Goal: Task Accomplishment & Management: Use online tool/utility

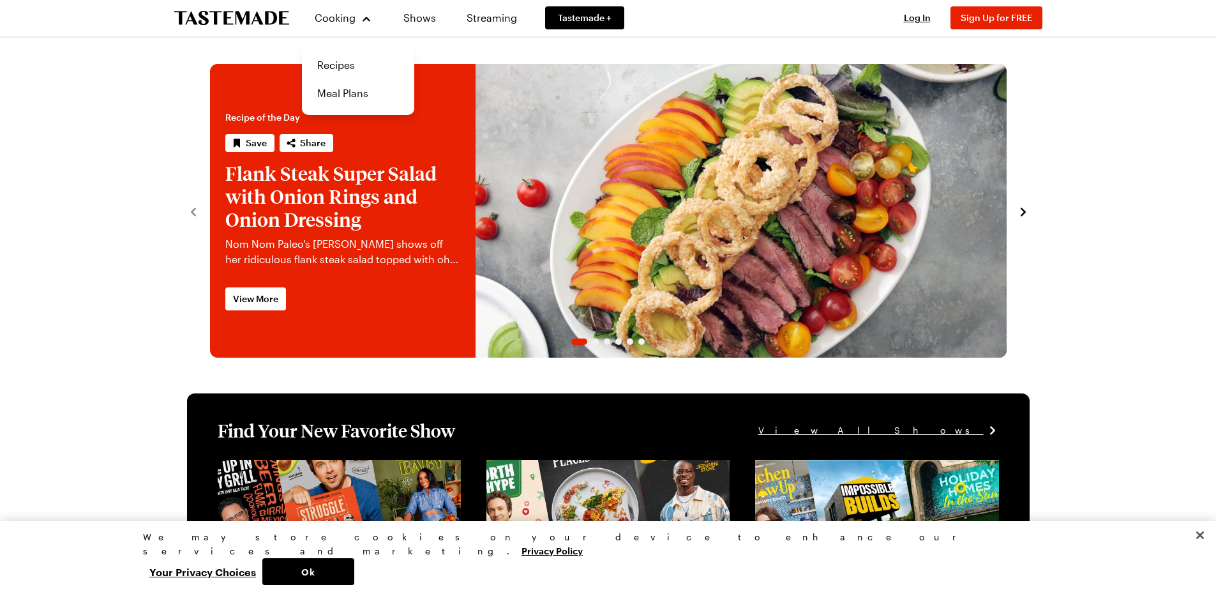
click at [350, 63] on link "Recipes" at bounding box center [358, 65] width 97 height 28
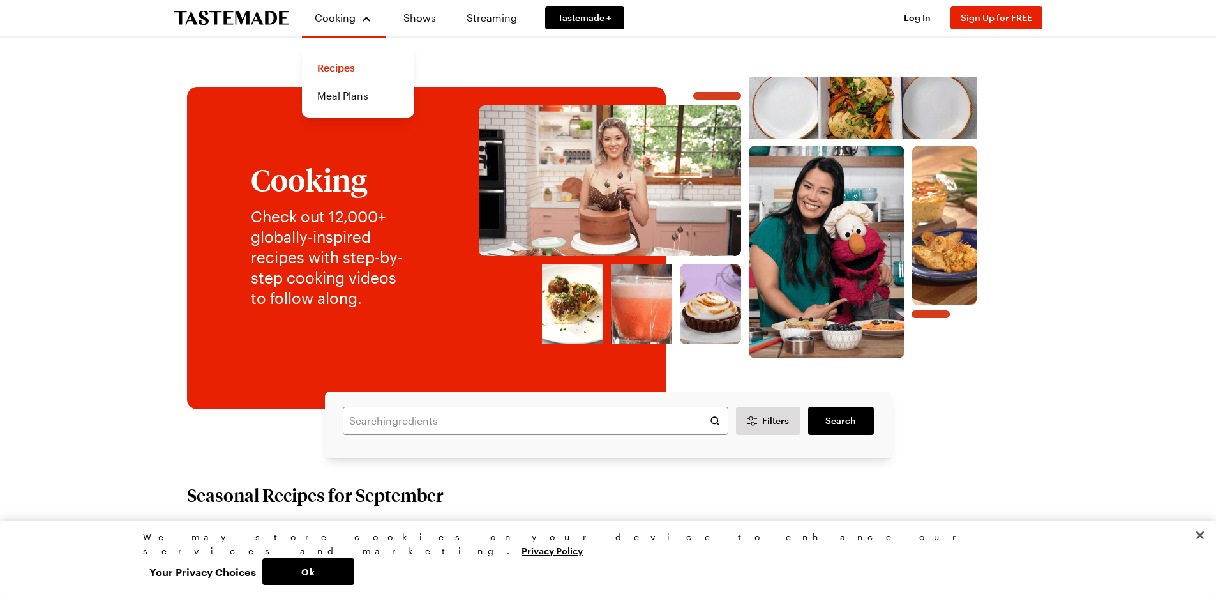
click at [339, 98] on link "Meal Plans" at bounding box center [358, 96] width 97 height 28
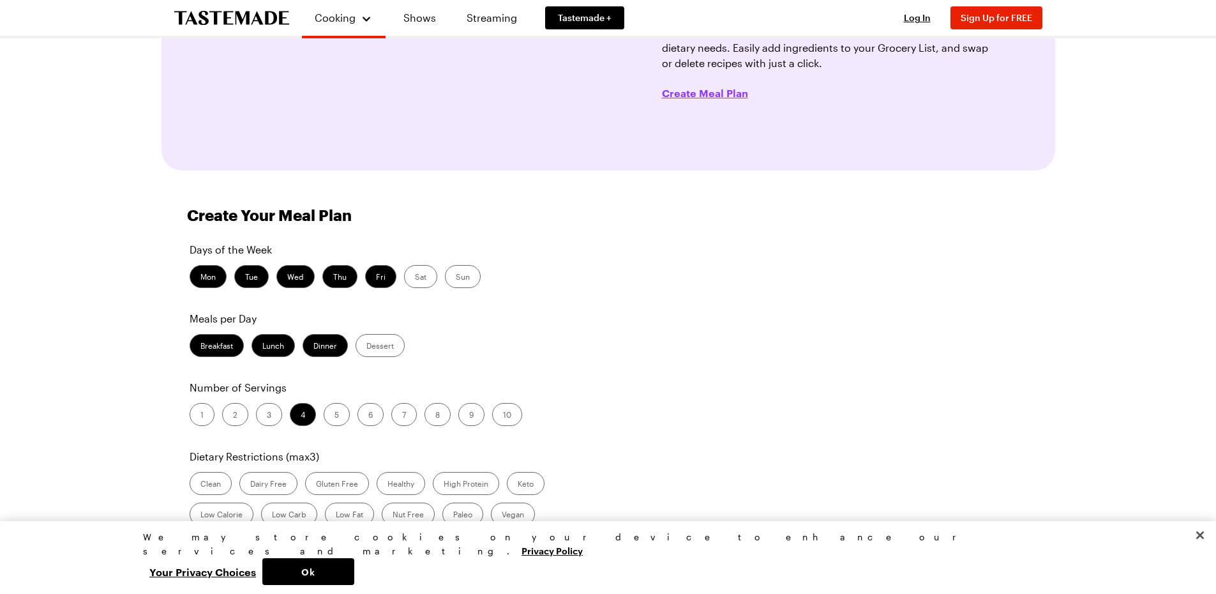
scroll to position [255, 0]
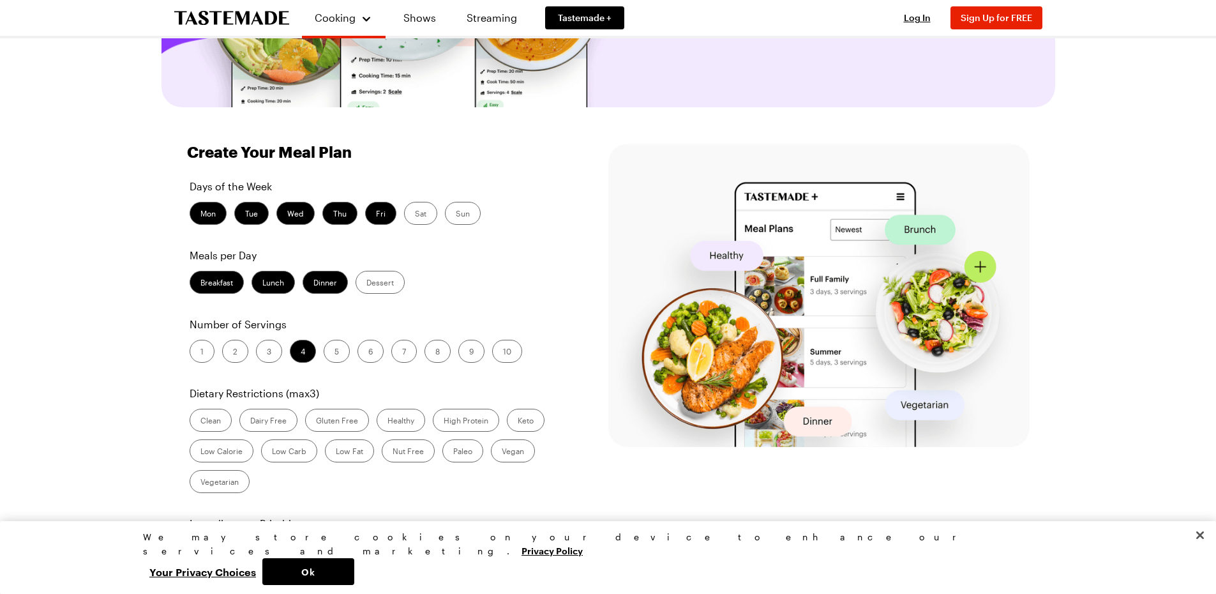
click at [333, 282] on label "Dinner" at bounding box center [325, 282] width 45 height 23
click at [313, 283] on input "Dinner" at bounding box center [313, 283] width 0 height 0
click at [323, 283] on label "Dinner" at bounding box center [325, 282] width 45 height 23
click at [313, 283] on input "Dinner" at bounding box center [313, 283] width 0 height 0
click at [216, 285] on label "Breakfast" at bounding box center [217, 282] width 54 height 23
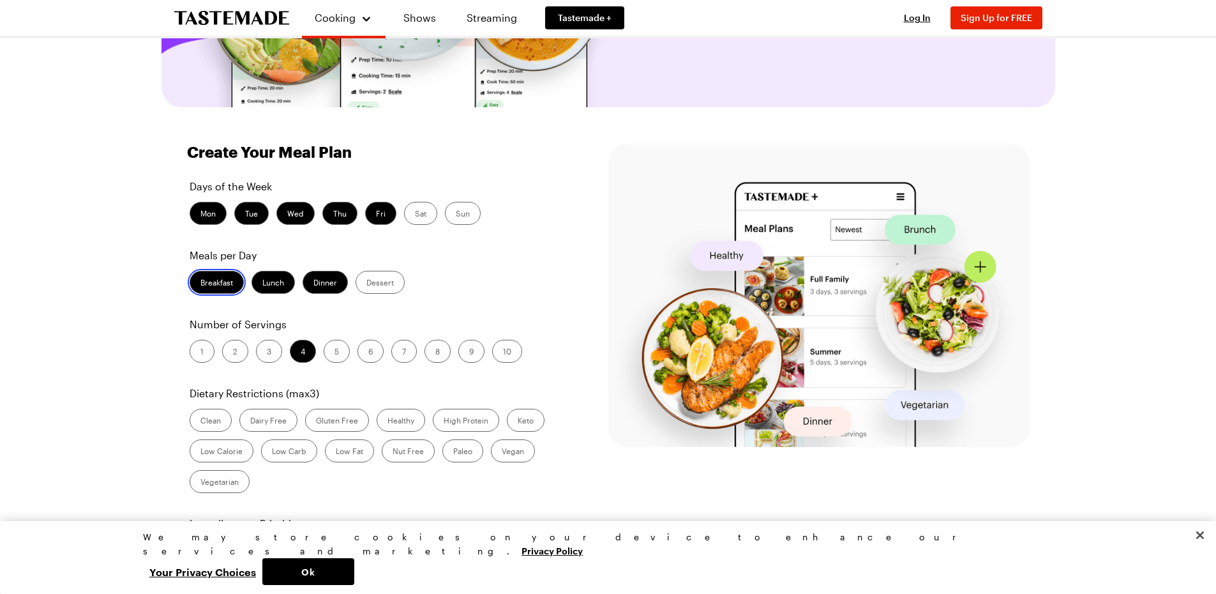
click at [200, 283] on input "Breakfast" at bounding box center [200, 283] width 0 height 0
click at [278, 290] on label "Lunch" at bounding box center [272, 282] width 43 height 23
click at [262, 283] on input "Lunch" at bounding box center [262, 283] width 0 height 0
click at [237, 350] on label "2" at bounding box center [235, 351] width 26 height 23
click at [233, 352] on input "2" at bounding box center [233, 352] width 0 height 0
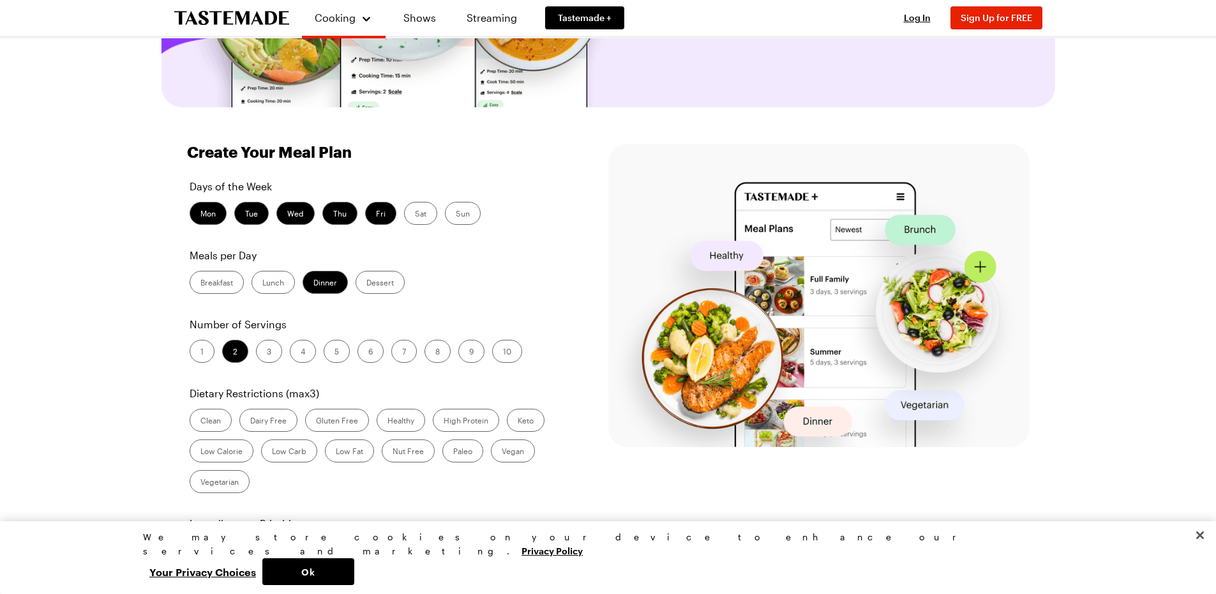
click at [416, 217] on label "Sat" at bounding box center [420, 213] width 33 height 23
click at [415, 214] on input "Sat" at bounding box center [415, 214] width 0 height 0
click at [466, 217] on label "Sun" at bounding box center [463, 213] width 36 height 23
click at [456, 214] on input "Sun" at bounding box center [456, 214] width 0 height 0
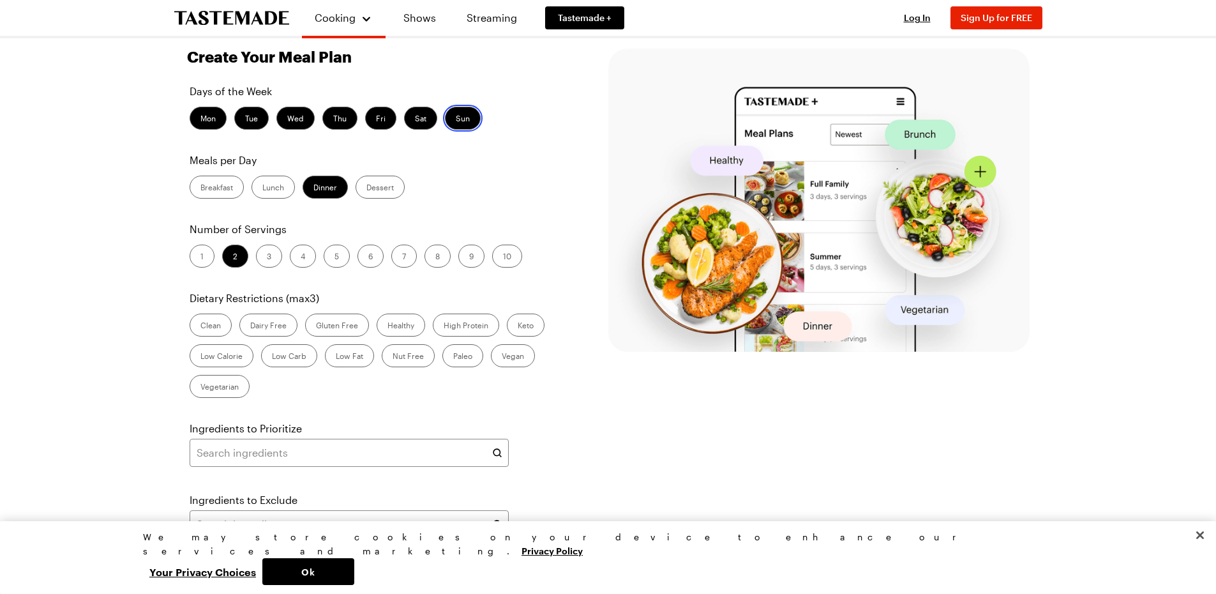
scroll to position [383, 0]
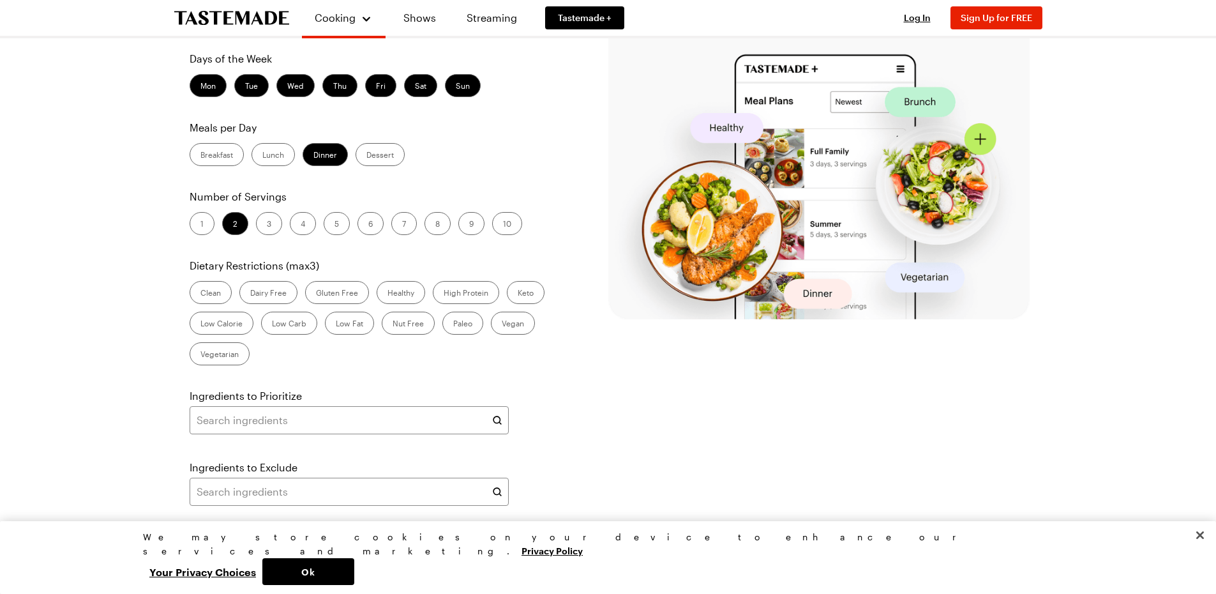
click at [462, 81] on label "Sun" at bounding box center [463, 85] width 36 height 23
click at [456, 87] on input "Sun" at bounding box center [456, 87] width 0 height 0
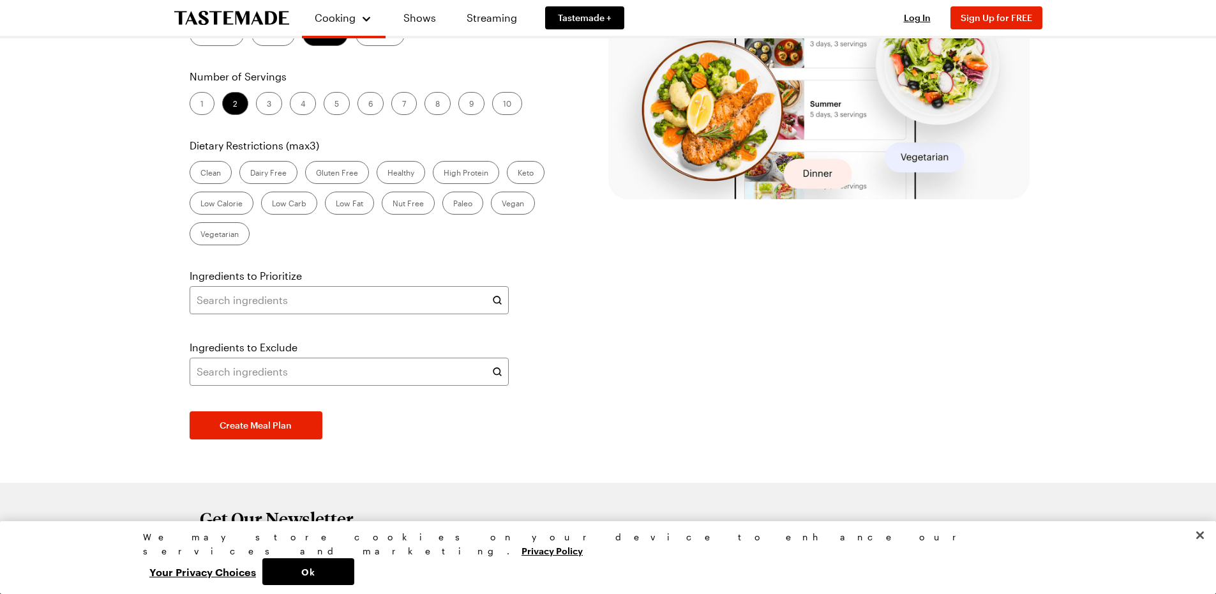
scroll to position [511, 0]
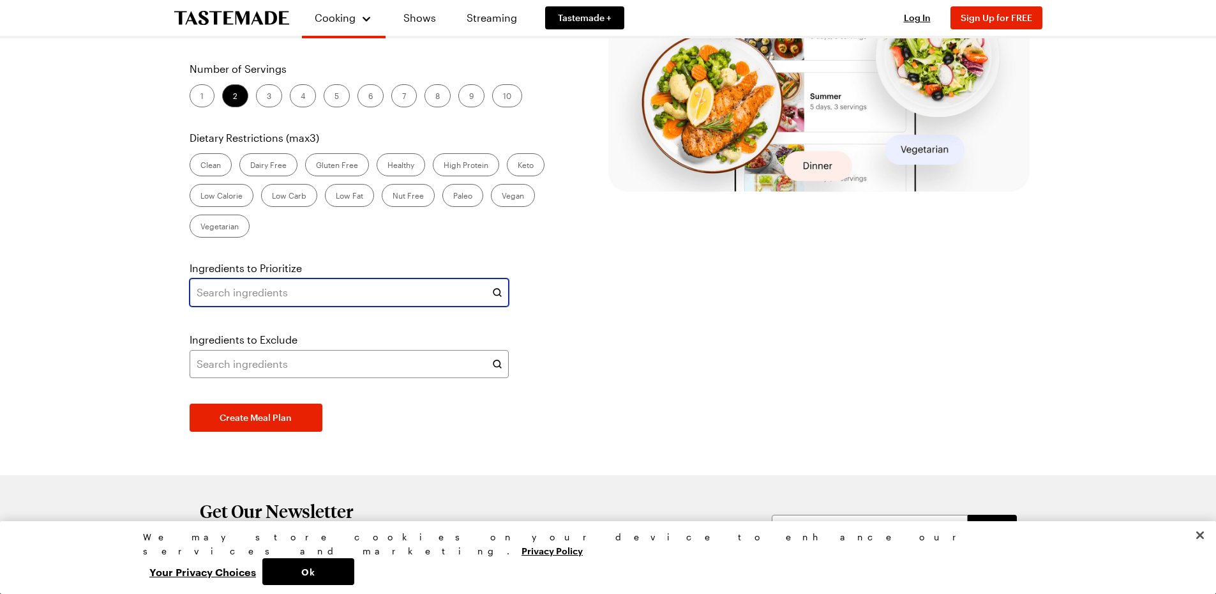
click at [444, 287] on input "text" at bounding box center [349, 292] width 319 height 28
click at [553, 228] on div "Clean Dairy Free Gluten Free Healthy High Protein Keto Low Calorie Low Carb Low…" at bounding box center [379, 195] width 378 height 84
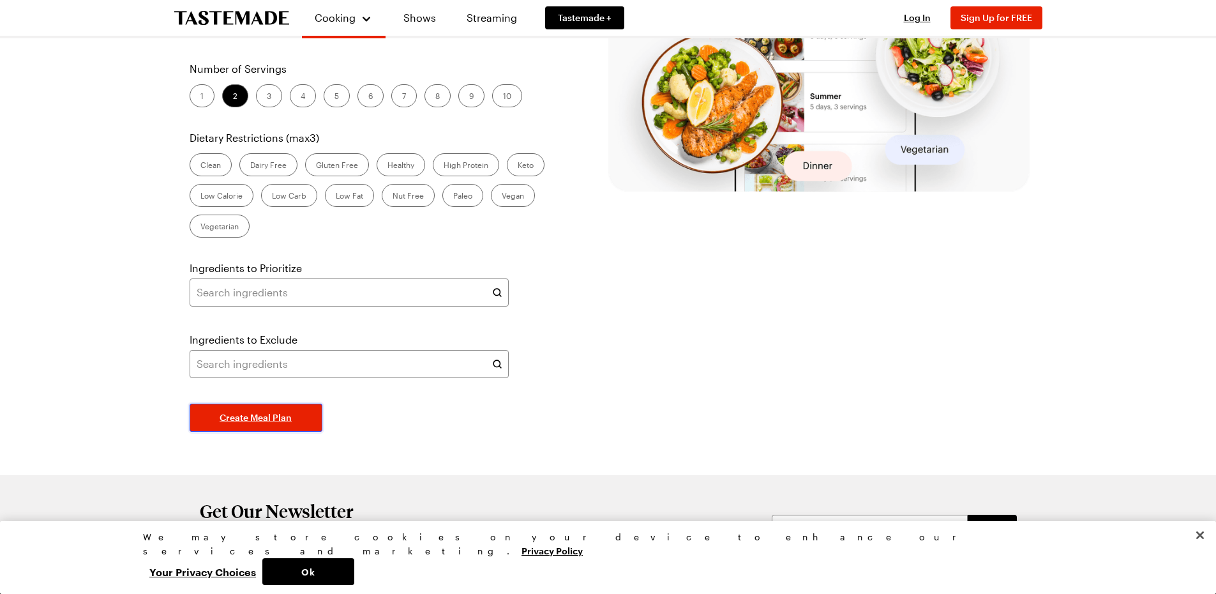
click at [270, 406] on button "Create Meal Plan" at bounding box center [256, 417] width 133 height 28
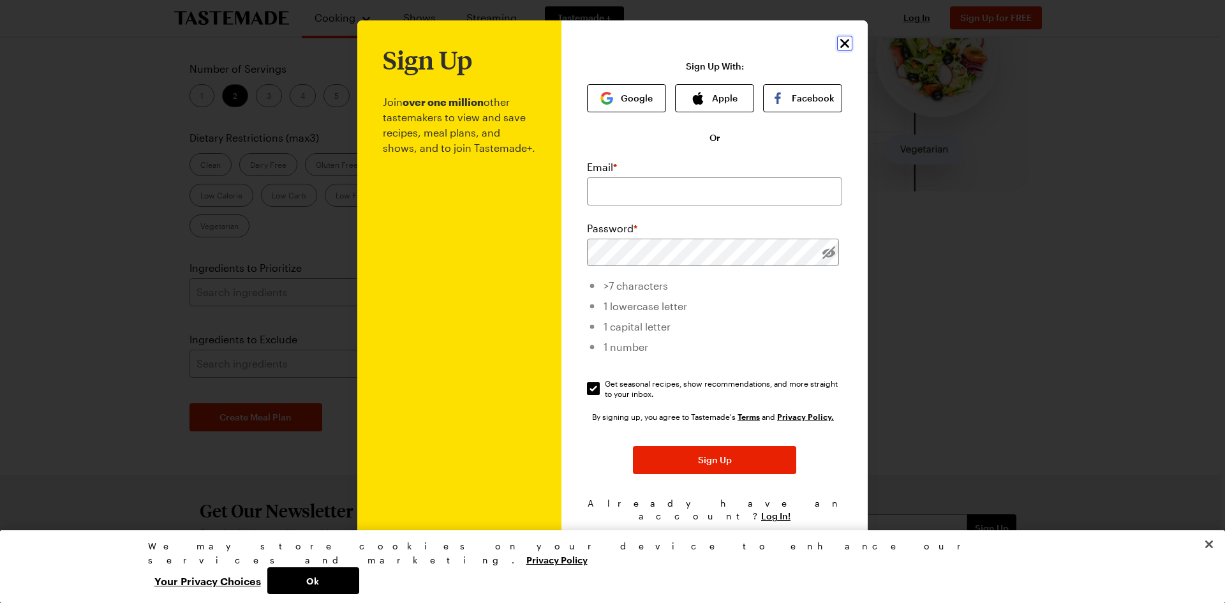
click at [845, 44] on icon "Close" at bounding box center [844, 43] width 15 height 15
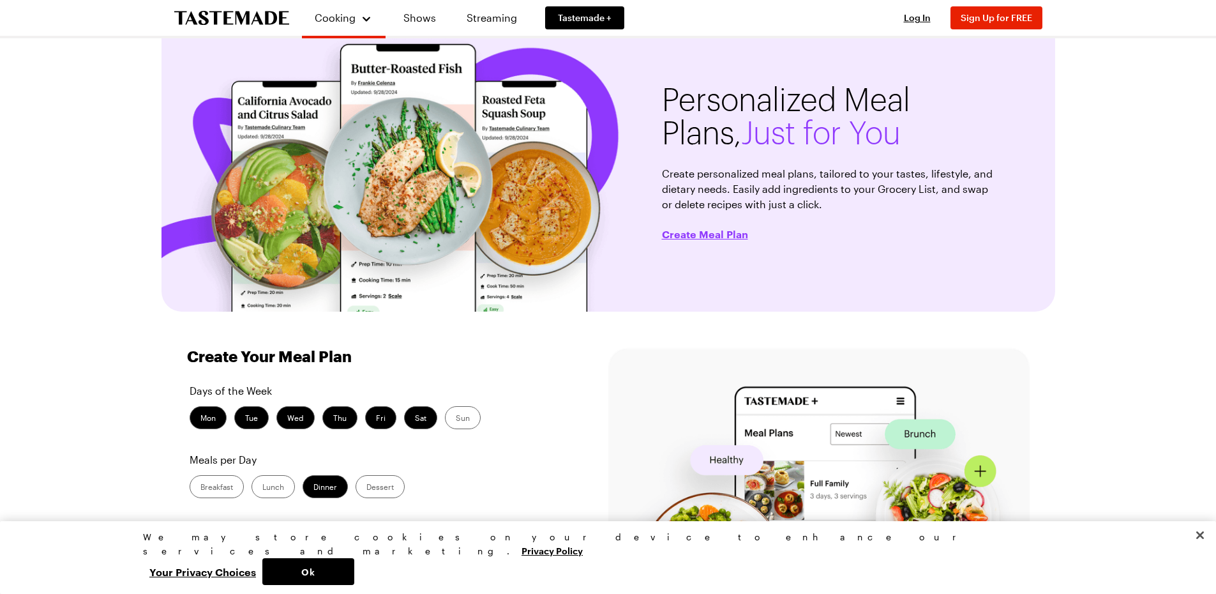
scroll to position [0, 0]
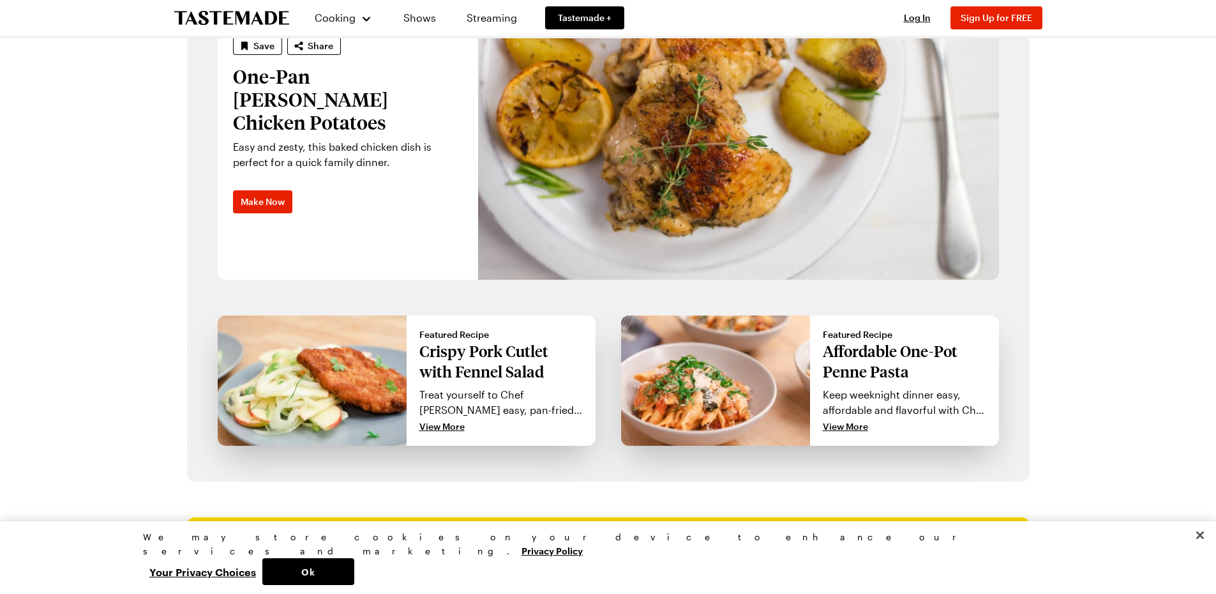
scroll to position [930, 0]
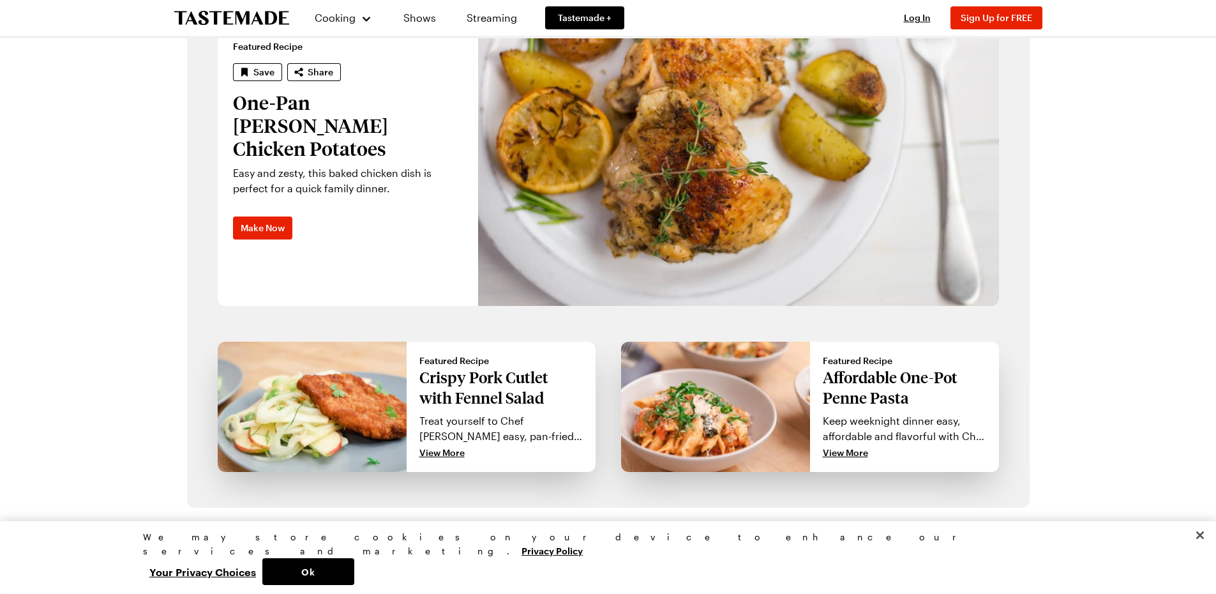
click at [862, 377] on p "Affordable One-Pot Penne Pasta" at bounding box center [904, 387] width 163 height 41
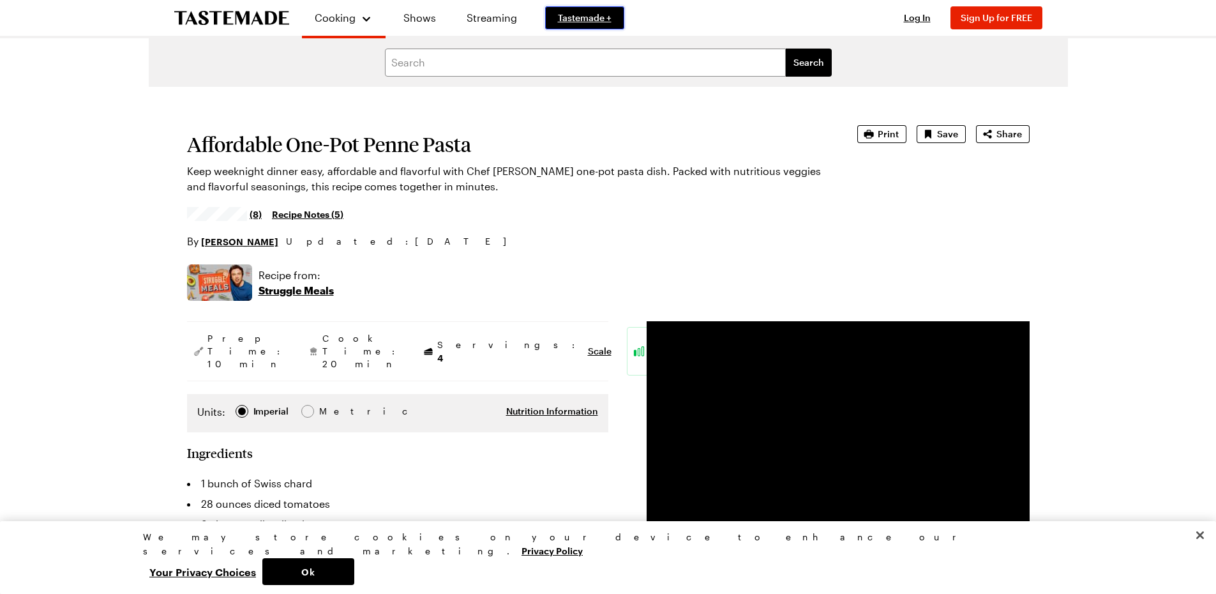
click at [587, 20] on span "Tastemade +" at bounding box center [585, 17] width 54 height 13
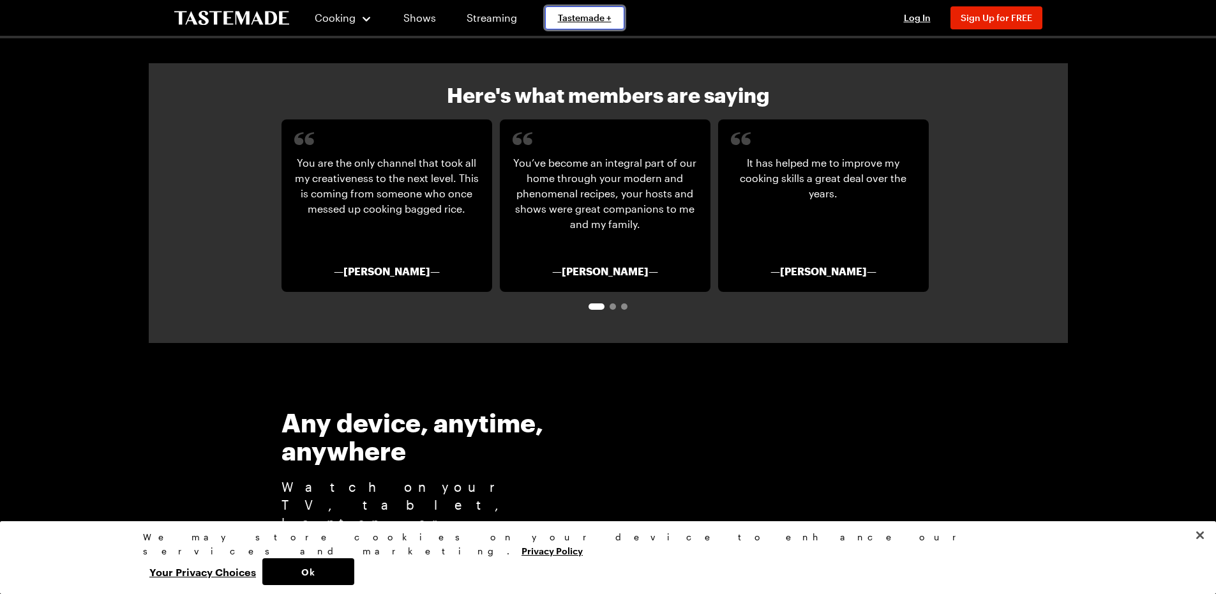
scroll to position [1459, 0]
